Goal: Information Seeking & Learning: Find specific fact

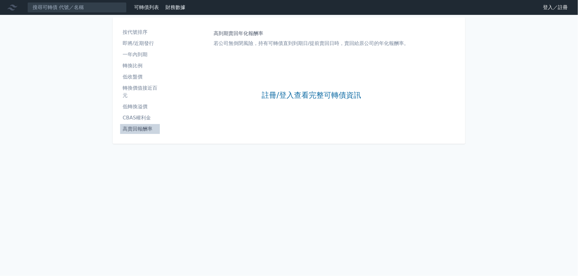
click at [56, 15] on div "可轉債列表 財務數據 可轉債列表 財務數據 登入／註冊 登入／註冊 按代號排序 即將/近期發行 一年內到期 轉換比例 低收盤價 轉換價值接近百元" at bounding box center [289, 138] width 578 height 276
click at [65, 10] on input at bounding box center [76, 7] width 99 height 11
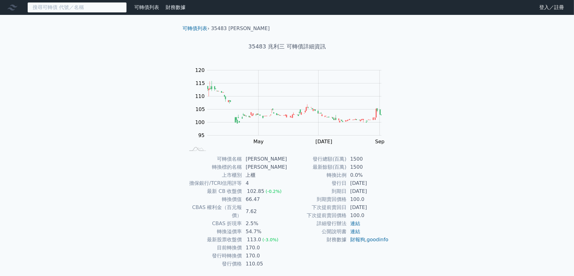
click at [47, 7] on input at bounding box center [76, 7] width 99 height 11
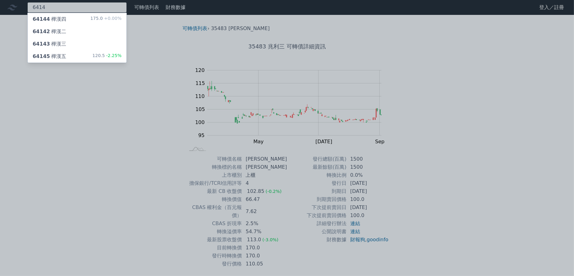
type input "6414"
click at [56, 56] on div "64145 樺漢五" at bounding box center [50, 56] width 34 height 7
